Goal: Transaction & Acquisition: Download file/media

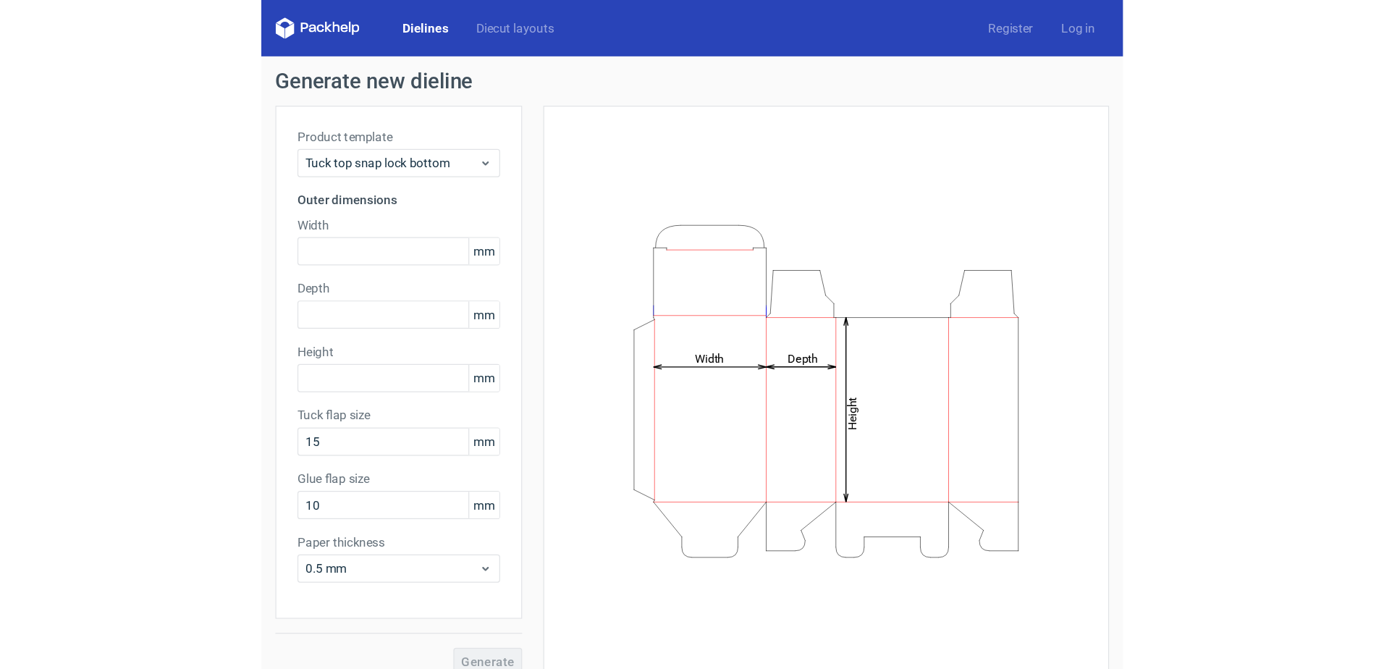
scroll to position [17, 0]
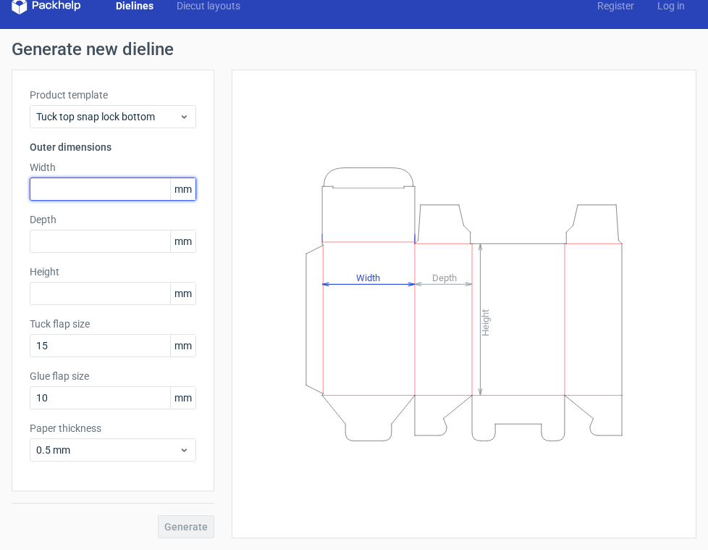
click at [113, 187] on input "text" at bounding box center [113, 188] width 167 height 23
type input "53"
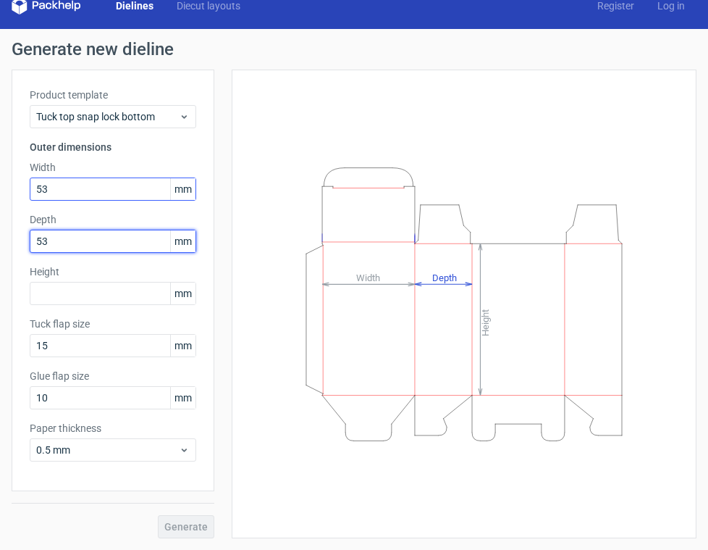
type input "53"
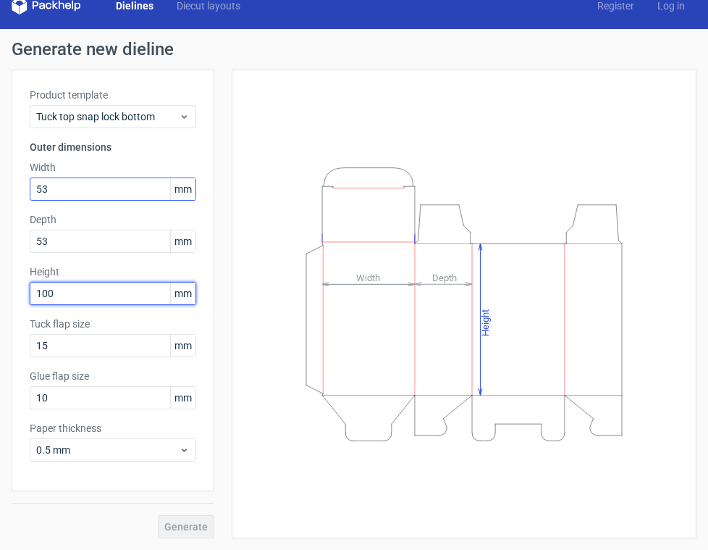
type input "100"
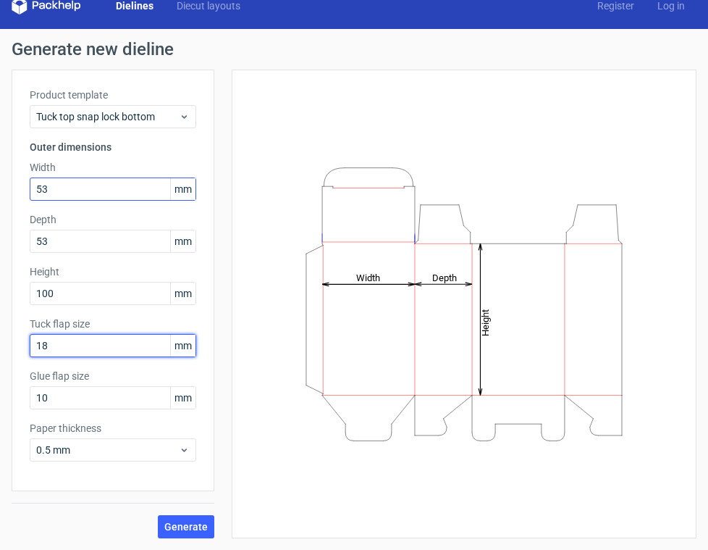
type input "18"
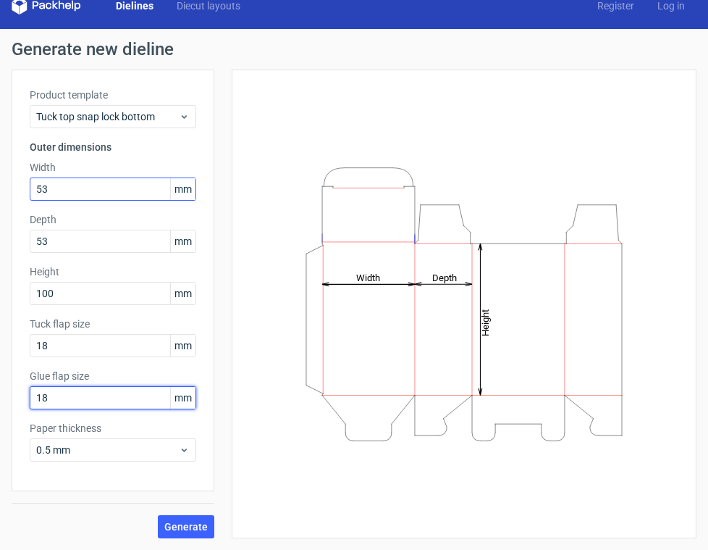
type input "18"
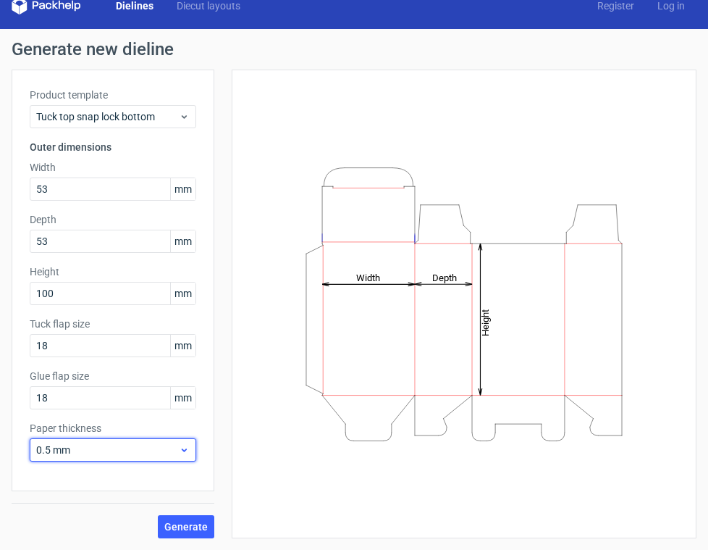
click at [114, 453] on span "0.5 mm" at bounding box center [107, 449] width 143 height 14
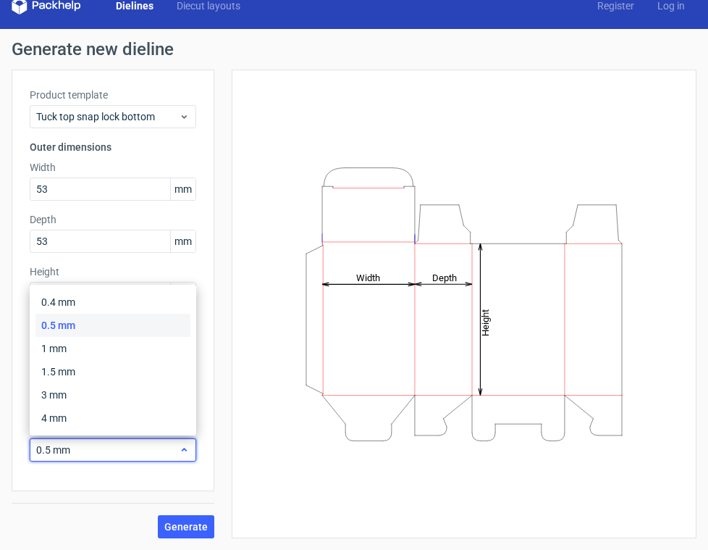
click at [114, 453] on span "0.5 mm" at bounding box center [107, 449] width 143 height 14
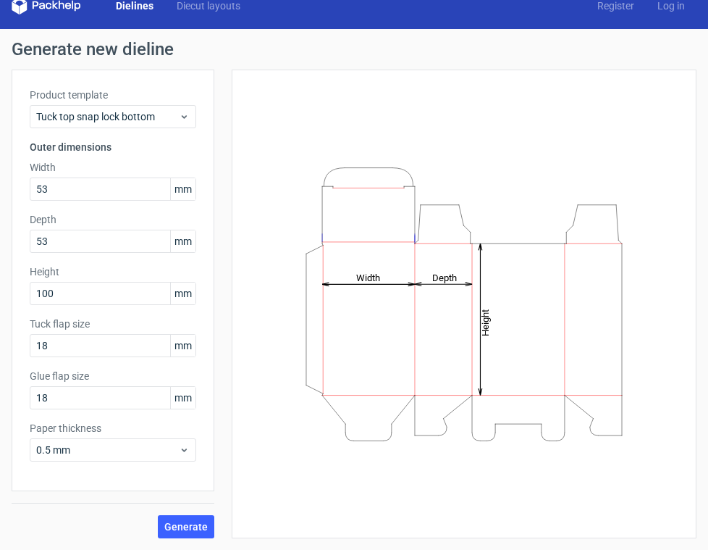
click at [112, 478] on div "Product template Tuck top snap lock bottom Outer dimensions Width 53 mm Depth 5…" at bounding box center [113, 280] width 203 height 421
click at [207, 529] on span "Generate" at bounding box center [185, 526] width 43 height 10
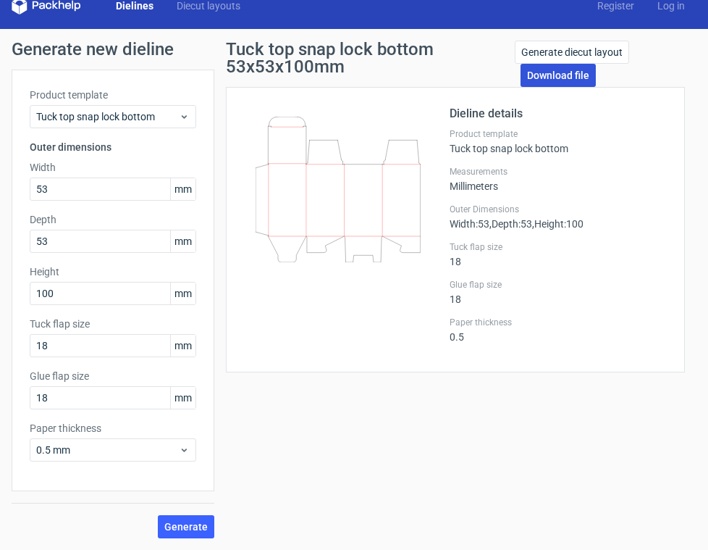
click at [542, 75] on link "Download file" at bounding box center [558, 75] width 75 height 23
click at [476, 500] on div "Tuck top snap lock bottom 53x53x100mm Generate diecut layout Download file Diel…" at bounding box center [455, 289] width 482 height 497
